Goal: Task Accomplishment & Management: Manage account settings

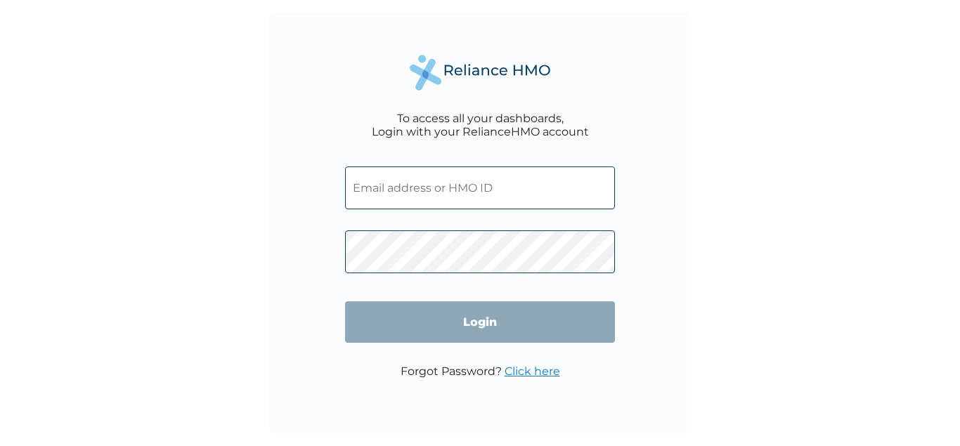
click at [506, 188] on input "text" at bounding box center [480, 188] width 270 height 43
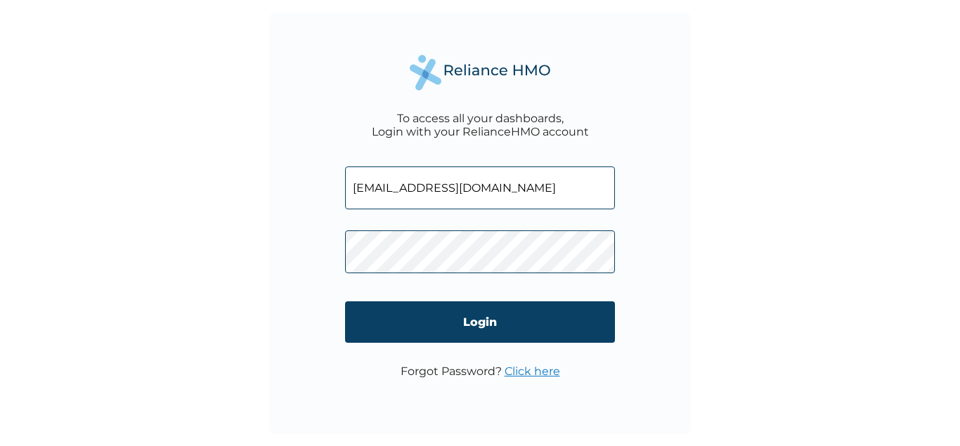
type input "[EMAIL_ADDRESS][DOMAIN_NAME]"
click at [526, 375] on link "Click here" at bounding box center [533, 371] width 56 height 13
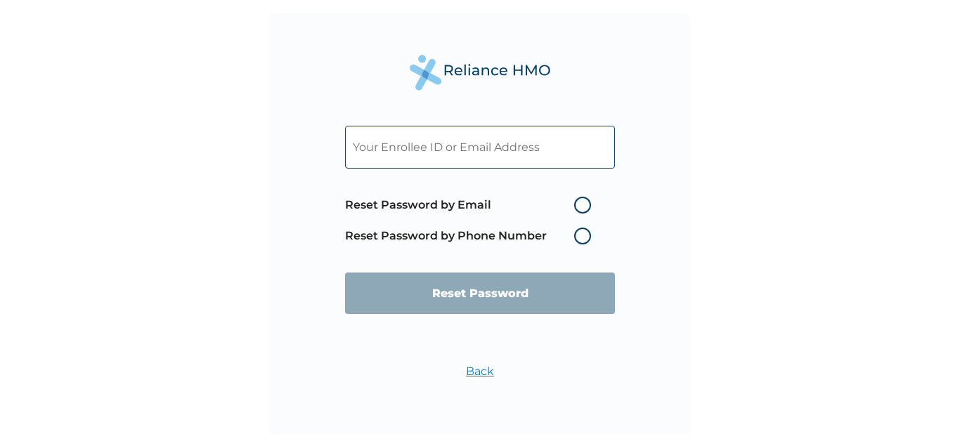
click at [581, 232] on label "Reset Password by Phone Number" at bounding box center [471, 236] width 253 height 17
click at [529, 238] on label "Reset Password by Phone Number" at bounding box center [471, 236] width 253 height 17
click at [581, 238] on label "Reset Password by Phone Number" at bounding box center [471, 236] width 253 height 17
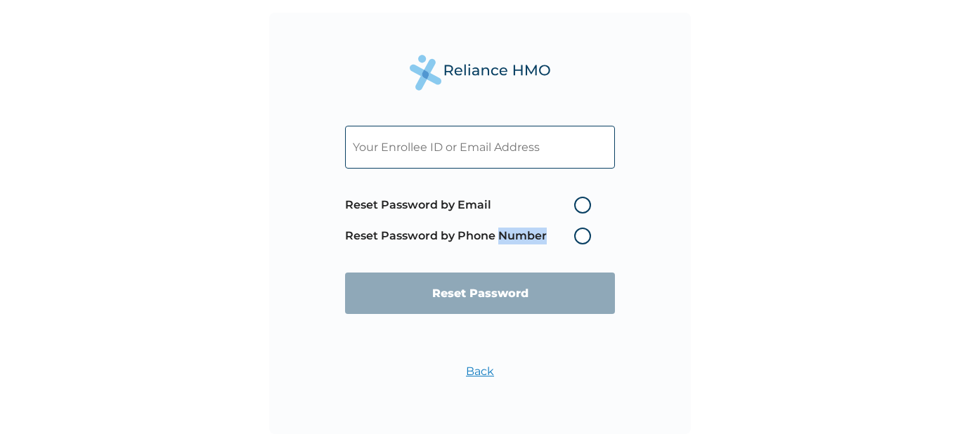
click at [581, 238] on label "Reset Password by Phone Number" at bounding box center [471, 236] width 253 height 17
click at [427, 236] on label "Reset Password by Phone Number" at bounding box center [471, 236] width 253 height 17
click at [578, 236] on label "Reset Password by Phone Number" at bounding box center [471, 236] width 253 height 17
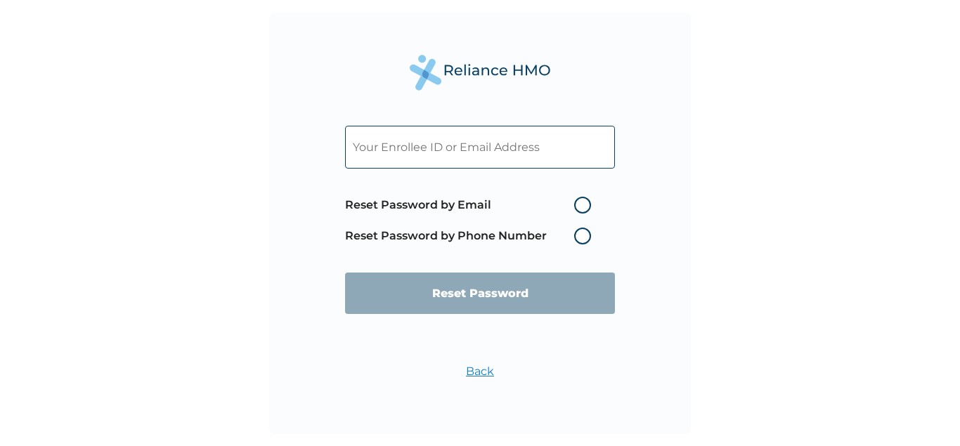
click at [583, 235] on label "Reset Password by Phone Number" at bounding box center [471, 236] width 253 height 17
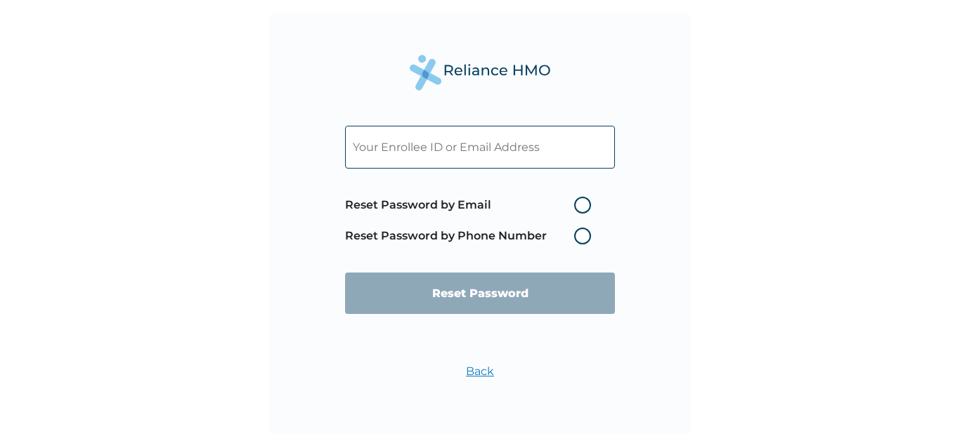
click at [432, 204] on label "Reset Password by Email" at bounding box center [471, 205] width 253 height 17
click at [555, 204] on input "Reset Password by Email" at bounding box center [566, 205] width 22 height 22
radio input "true"
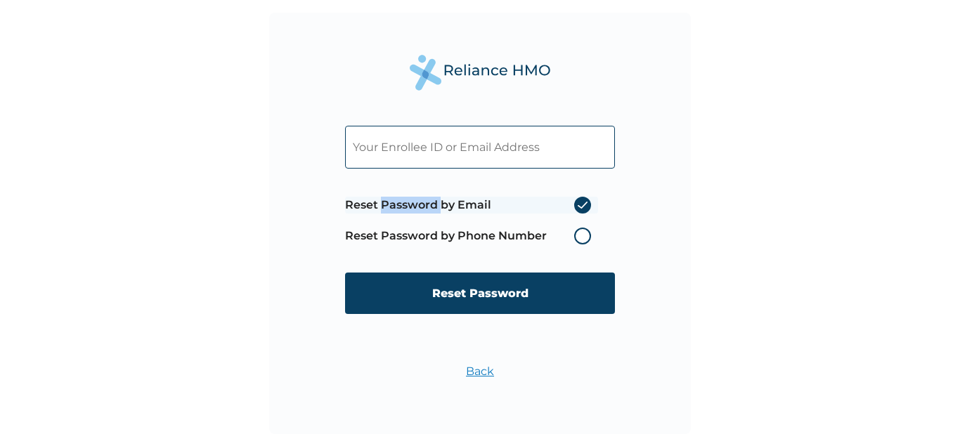
click at [432, 204] on label "Reset Password by Email" at bounding box center [471, 205] width 253 height 17
click at [555, 204] on input "Reset Password by Email" at bounding box center [566, 205] width 22 height 22
click at [435, 240] on label "Reset Password by Phone Number" at bounding box center [471, 236] width 253 height 17
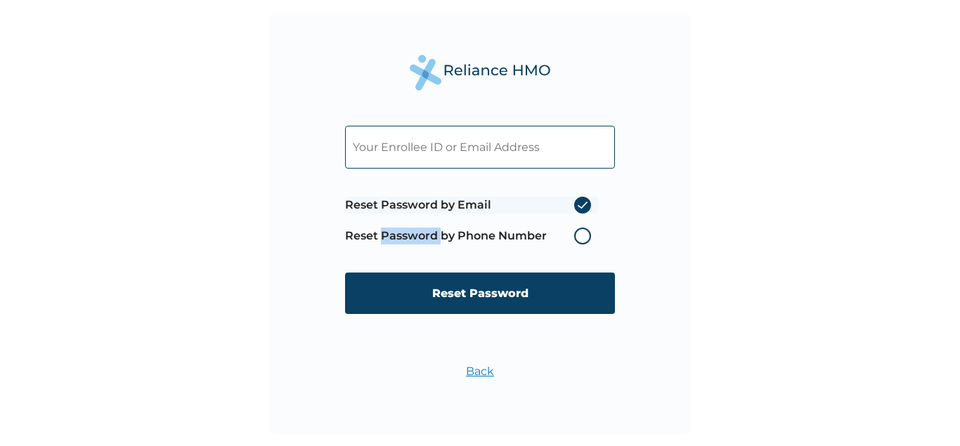
click at [435, 240] on label "Reset Password by Phone Number" at bounding box center [471, 236] width 253 height 17
click at [448, 204] on label "Reset Password by Email" at bounding box center [471, 205] width 253 height 17
click at [555, 204] on input "Reset Password by Email" at bounding box center [566, 205] width 22 height 22
click at [448, 204] on label "Reset Password by Email" at bounding box center [471, 205] width 253 height 17
click at [555, 204] on input "Reset Password by Email" at bounding box center [566, 205] width 22 height 22
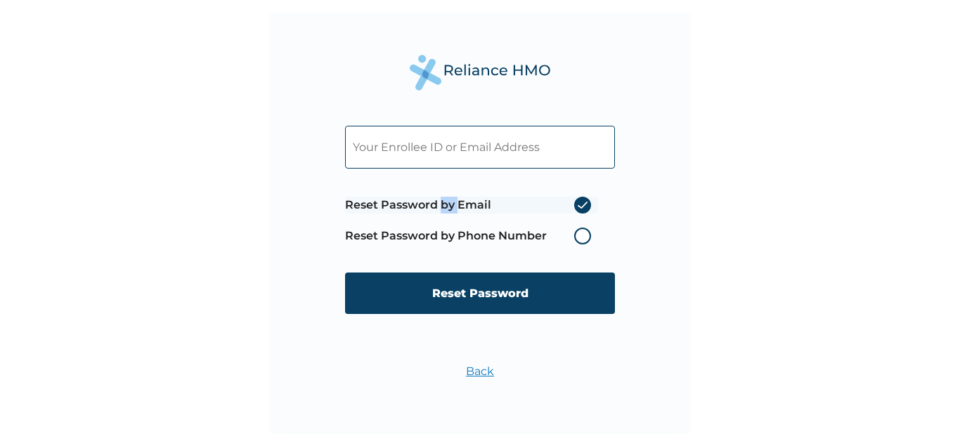
click at [448, 204] on label "Reset Password by Email" at bounding box center [471, 205] width 253 height 17
click at [555, 204] on input "Reset Password by Email" at bounding box center [566, 205] width 22 height 22
click at [448, 204] on label "Reset Password by Email" at bounding box center [471, 205] width 253 height 17
click at [555, 204] on input "Reset Password by Email" at bounding box center [566, 205] width 22 height 22
click at [418, 202] on label "Reset Password by Email" at bounding box center [471, 205] width 253 height 17
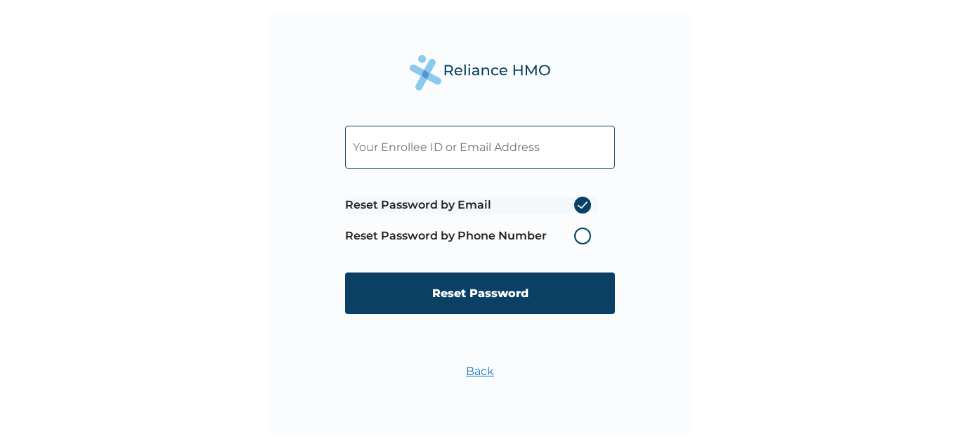
click at [555, 202] on input "Reset Password by Email" at bounding box center [566, 205] width 22 height 22
click at [418, 202] on label "Reset Password by Email" at bounding box center [471, 205] width 253 height 17
click at [555, 202] on input "Reset Password by Email" at bounding box center [566, 205] width 22 height 22
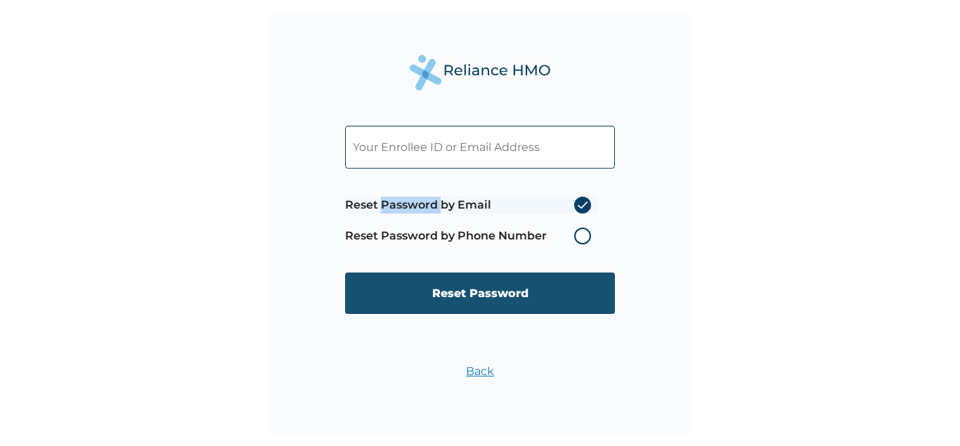
click at [475, 289] on input "Reset Password" at bounding box center [480, 293] width 270 height 41
click at [488, 298] on input "Reset Password" at bounding box center [480, 293] width 270 height 41
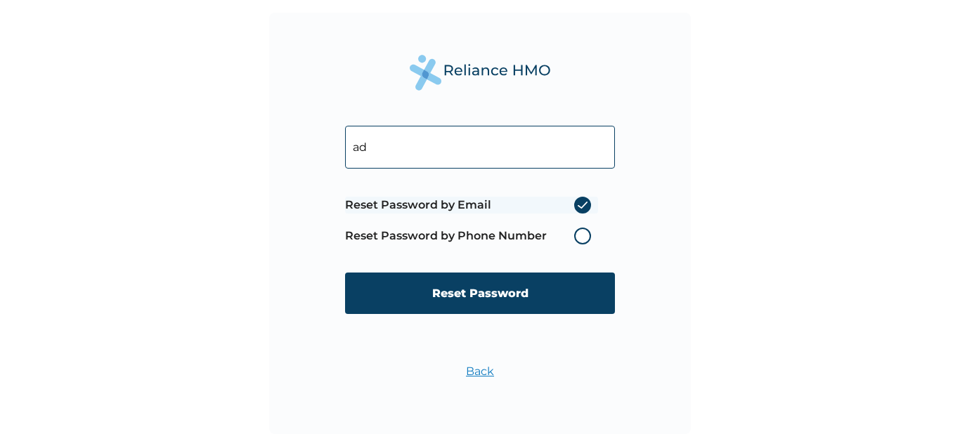
type input "a"
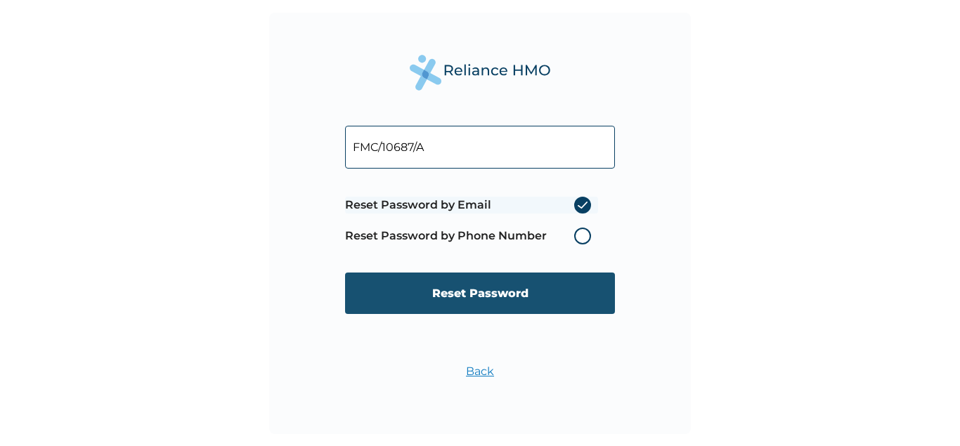
type input "FMC/10687/A"
click at [473, 295] on input "Reset Password" at bounding box center [480, 293] width 270 height 41
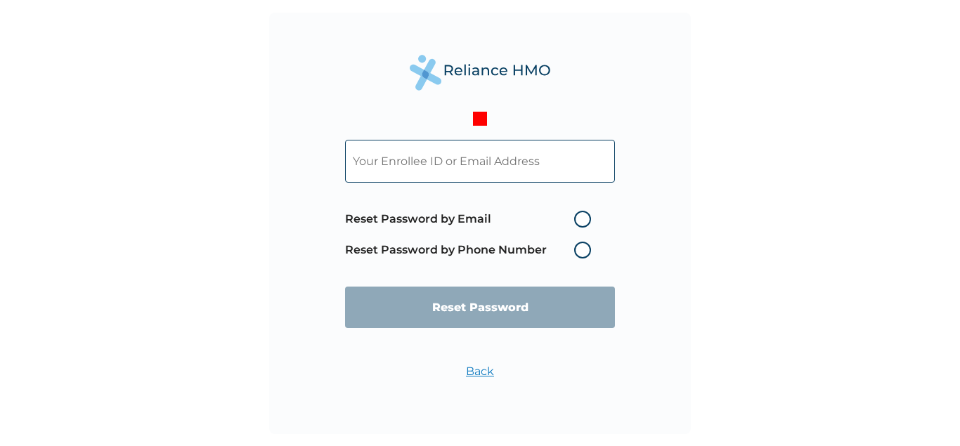
click at [548, 160] on input "text" at bounding box center [480, 161] width 270 height 43
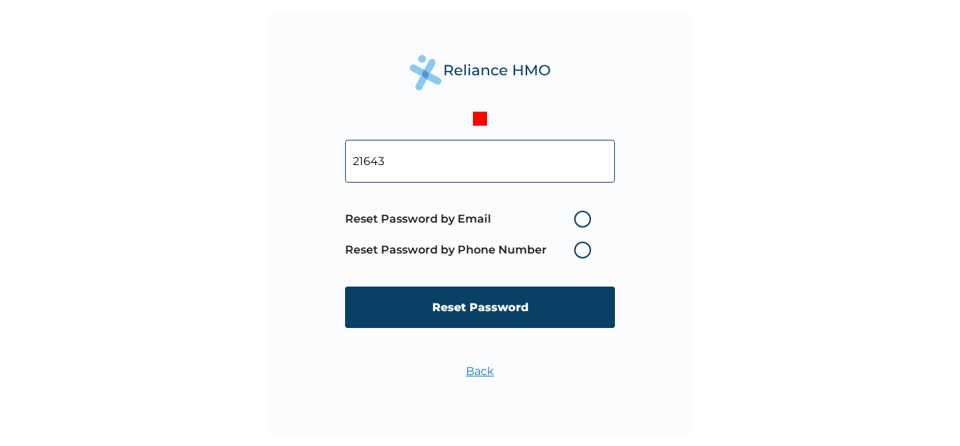
type input "21643"
click at [585, 250] on label "Reset Password by Phone Number" at bounding box center [471, 250] width 253 height 17
click at [585, 219] on label "Reset Password by Email" at bounding box center [471, 219] width 253 height 17
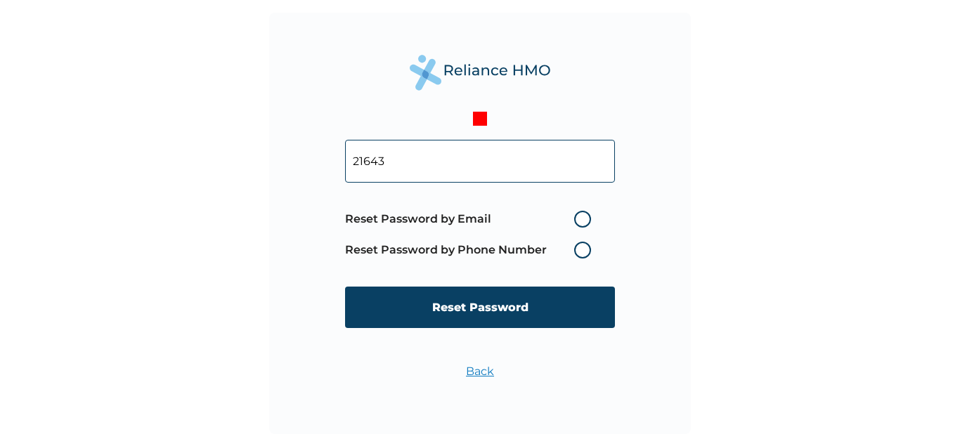
click at [577, 219] on input "Reset Password by Email" at bounding box center [566, 219] width 22 height 22
radio input "true"
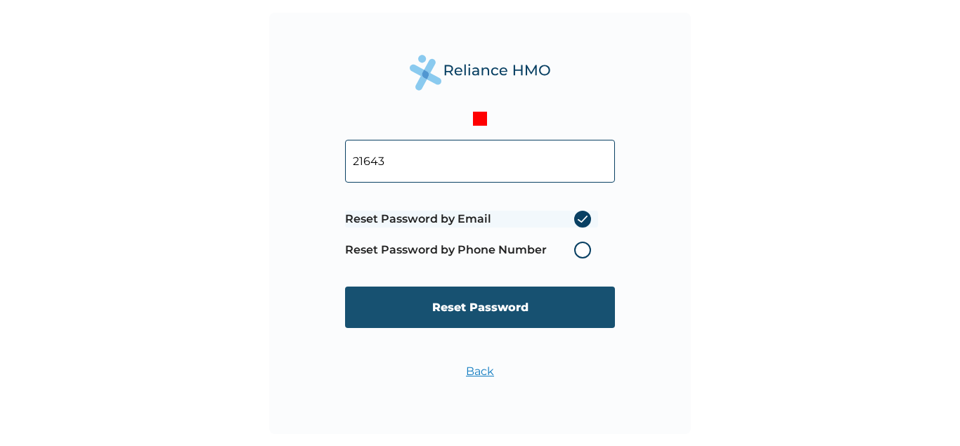
click at [472, 302] on input "Reset Password" at bounding box center [480, 307] width 270 height 41
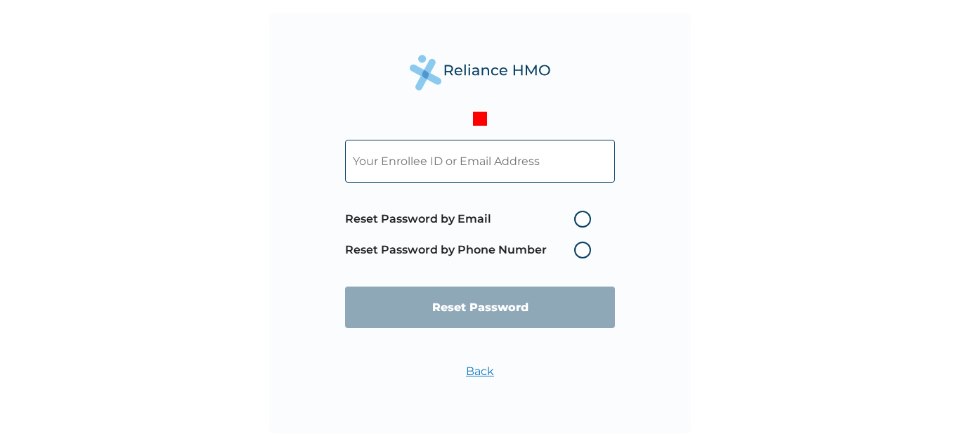
click at [470, 168] on input "text" at bounding box center [480, 161] width 270 height 43
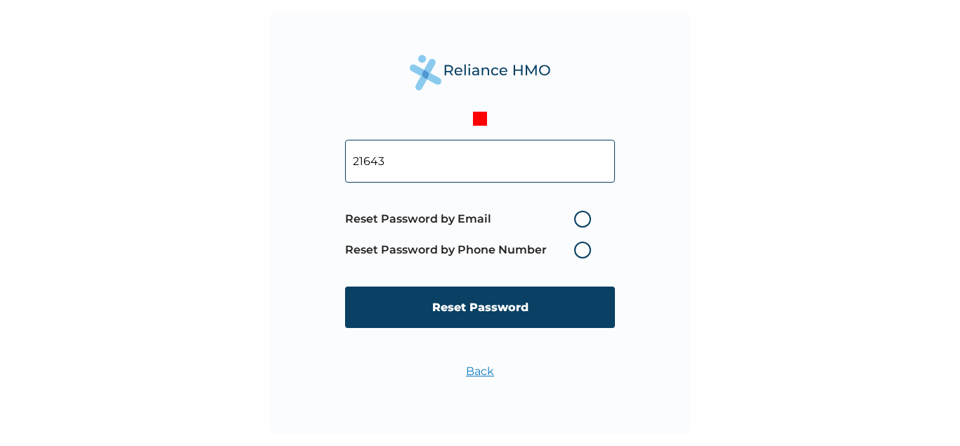
type input "21643"
click at [578, 218] on label "Reset Password by Email" at bounding box center [471, 219] width 253 height 17
click at [577, 218] on input "Reset Password by Email" at bounding box center [566, 219] width 22 height 22
radio input "true"
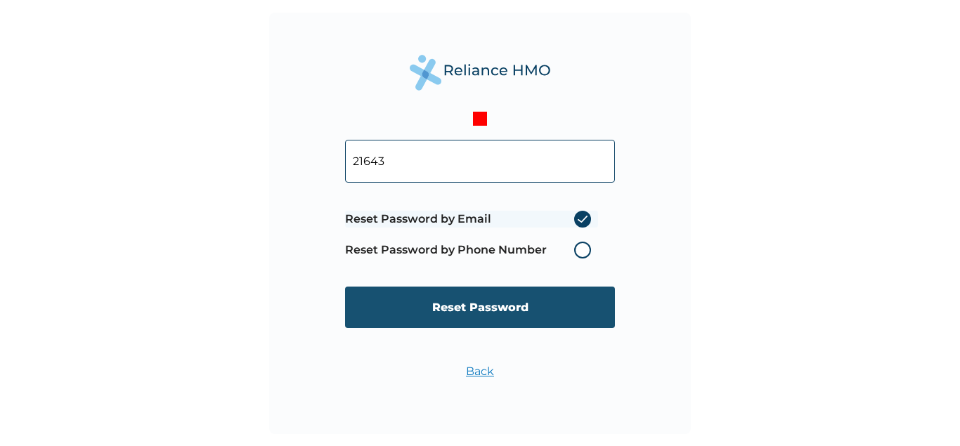
click at [477, 304] on input "Reset Password" at bounding box center [480, 307] width 270 height 41
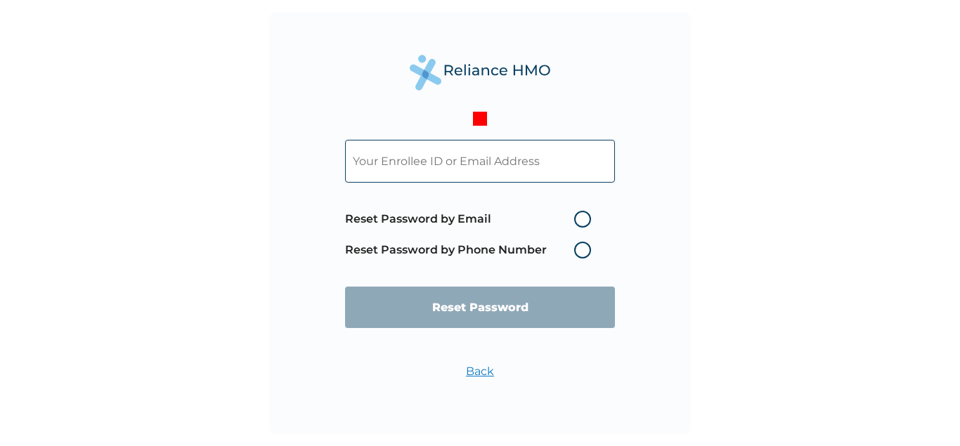
click at [474, 163] on input "text" at bounding box center [480, 161] width 270 height 43
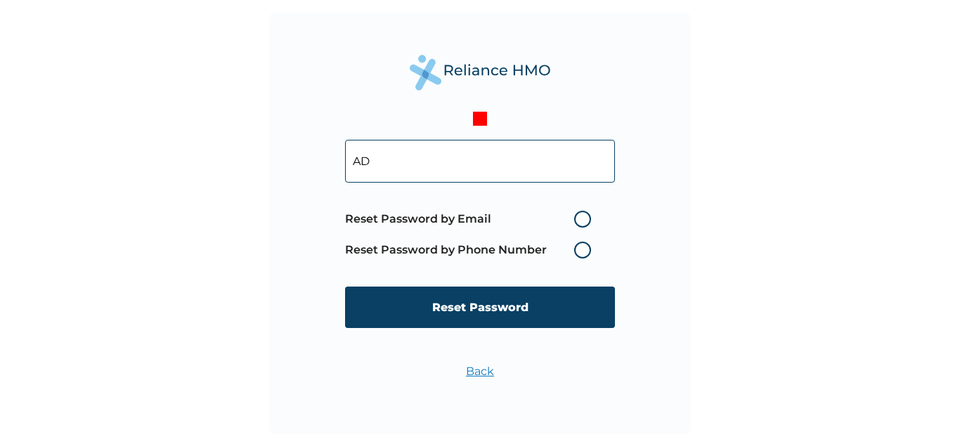
type input "A"
type input "[EMAIL_ADDRESS][DOMAIN_NAME]"
click at [586, 216] on label "Reset Password by Email" at bounding box center [471, 219] width 253 height 17
click at [577, 216] on input "Reset Password by Email" at bounding box center [566, 219] width 22 height 22
radio input "true"
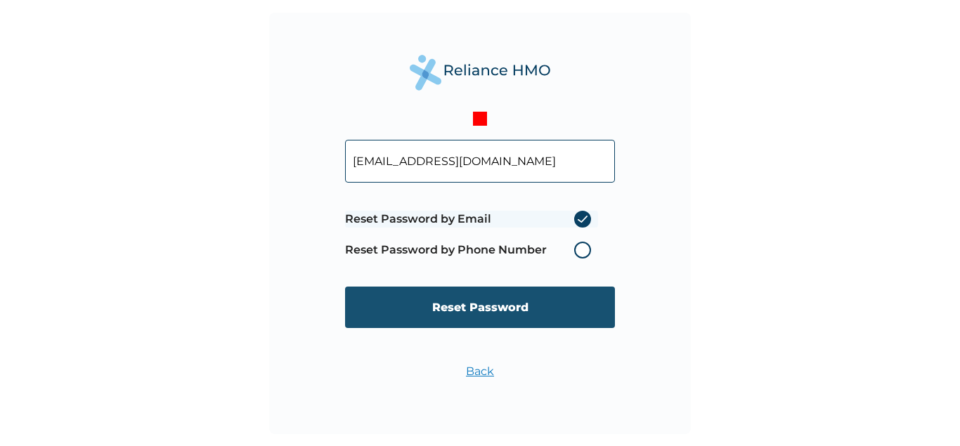
click at [474, 306] on input "Reset Password" at bounding box center [480, 307] width 270 height 41
